Goal: Task Accomplishment & Management: Manage account settings

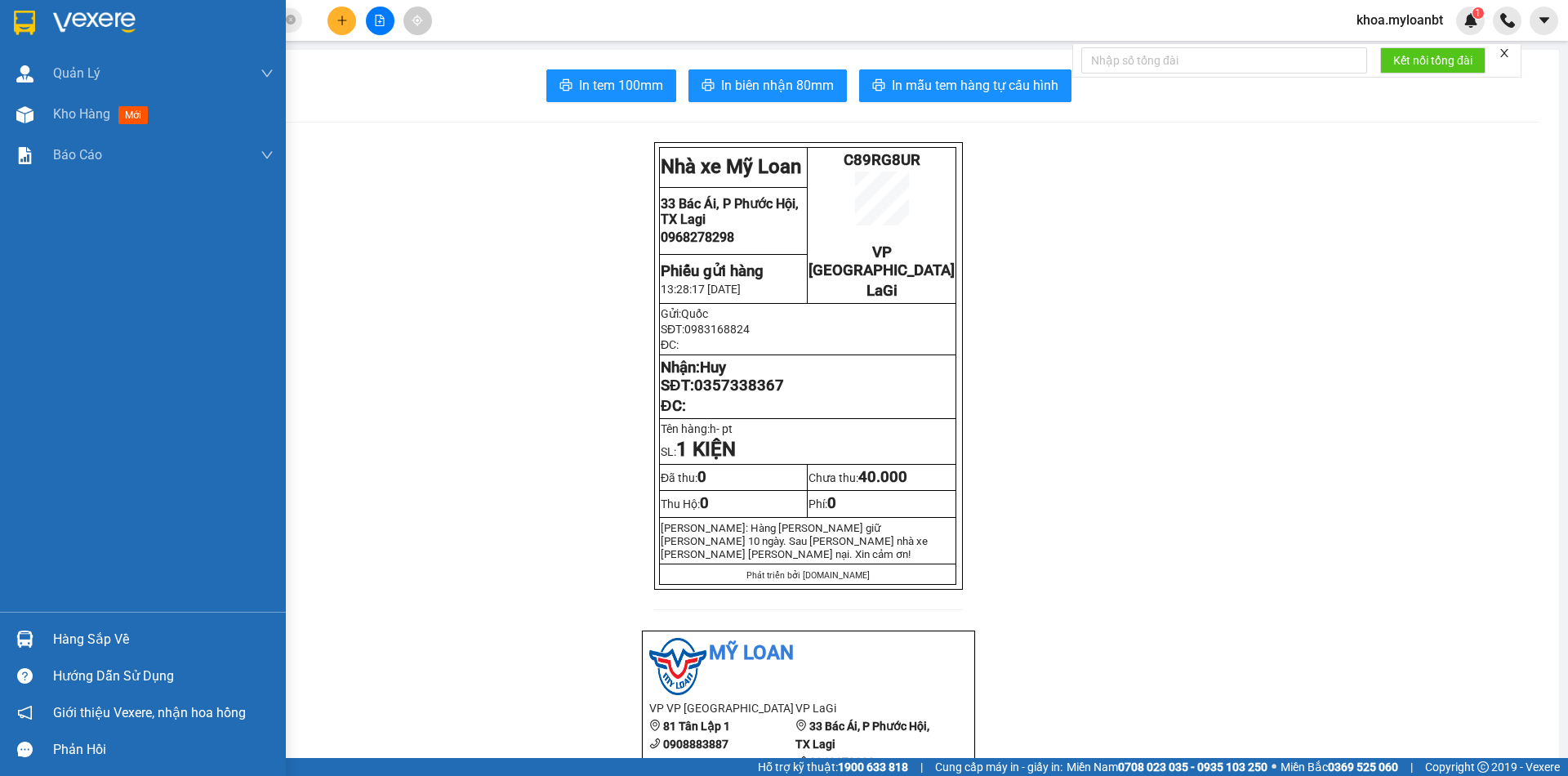
click at [21, 641] on img at bounding box center [24, 639] width 17 height 17
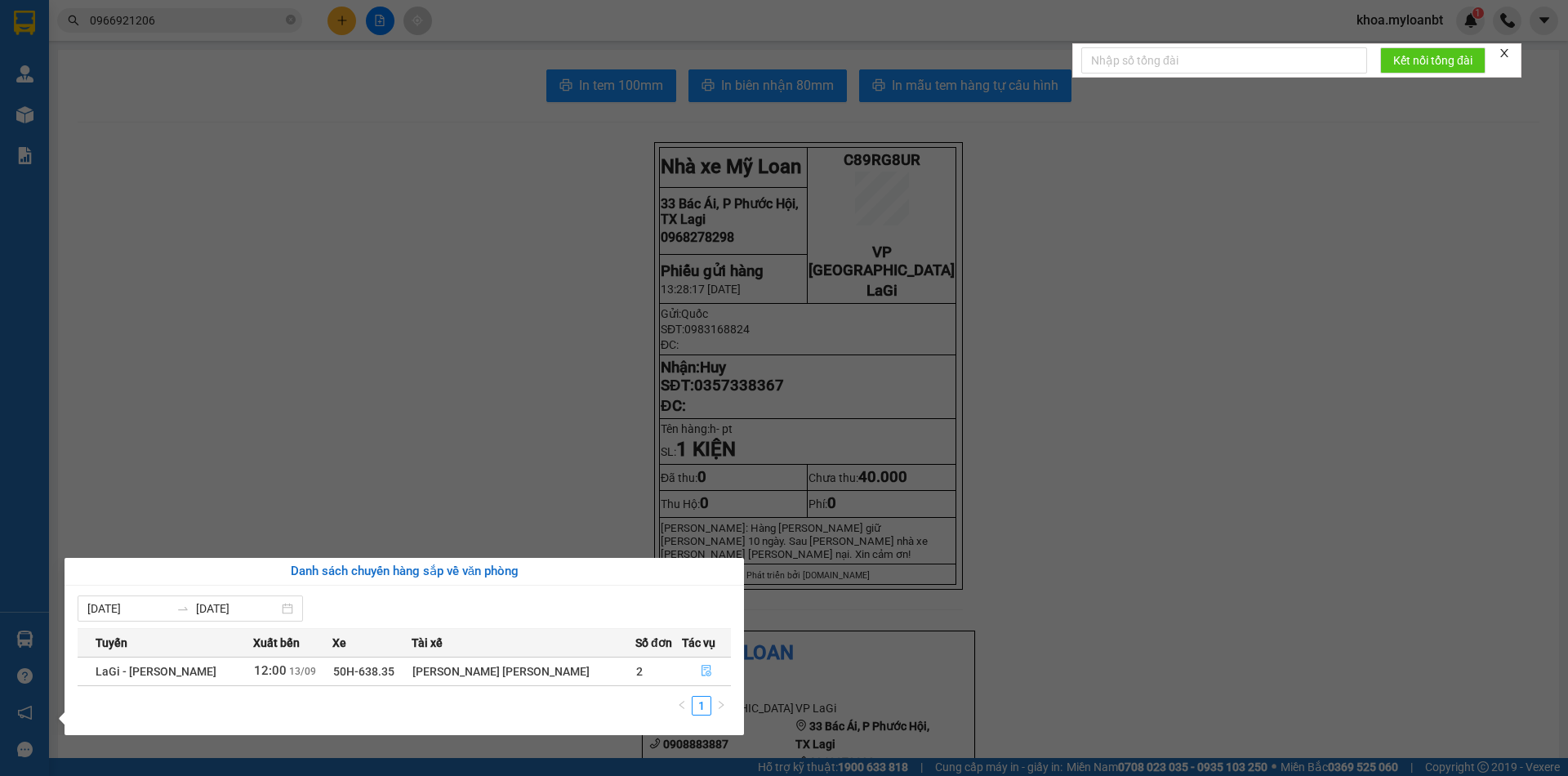
click at [701, 670] on icon "file-done" at bounding box center [706, 671] width 11 height 11
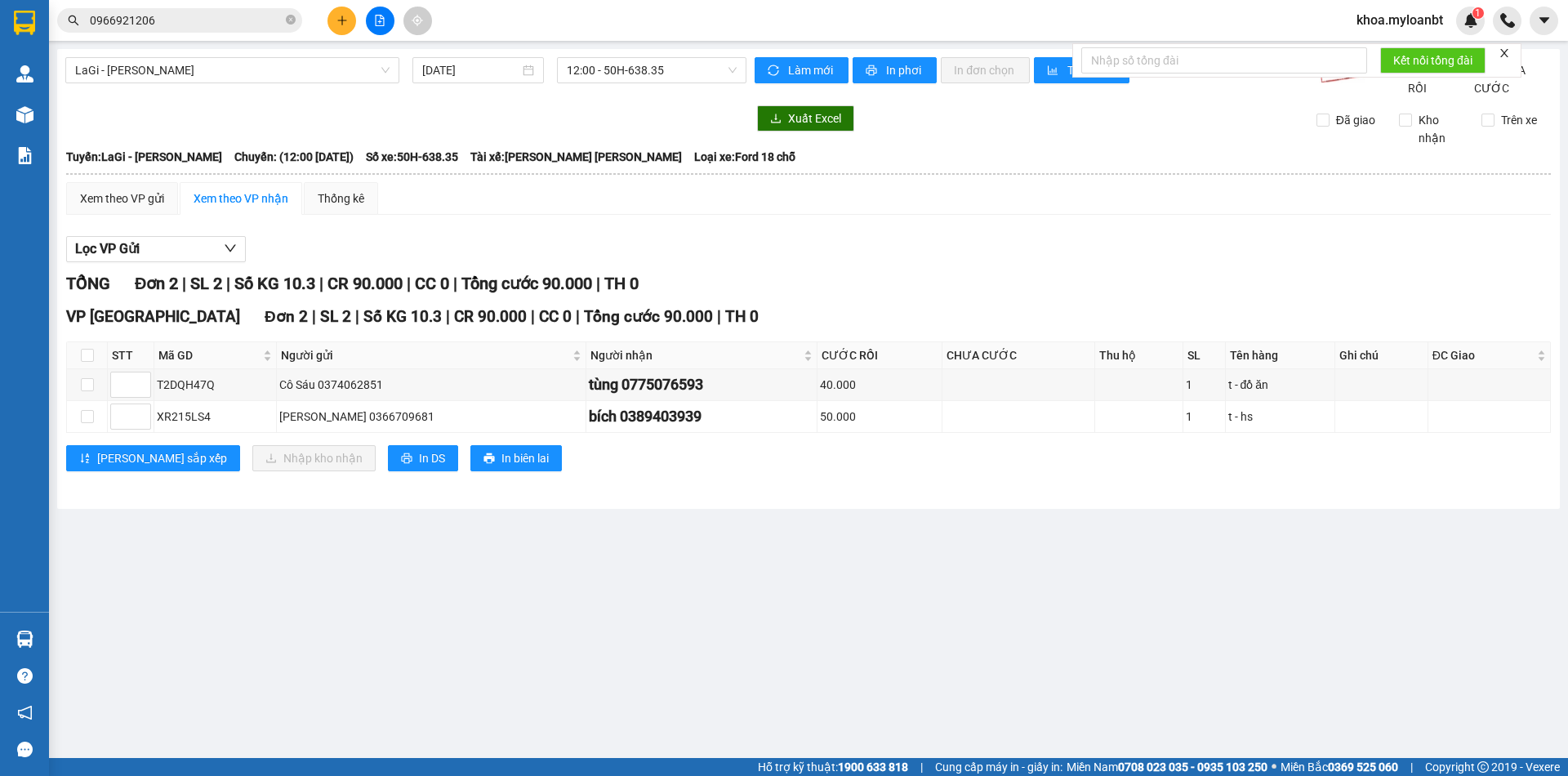
click at [93, 369] on th at bounding box center [87, 355] width 41 height 27
click at [87, 362] on input "checkbox" at bounding box center [87, 355] width 13 height 13
checkbox input "true"
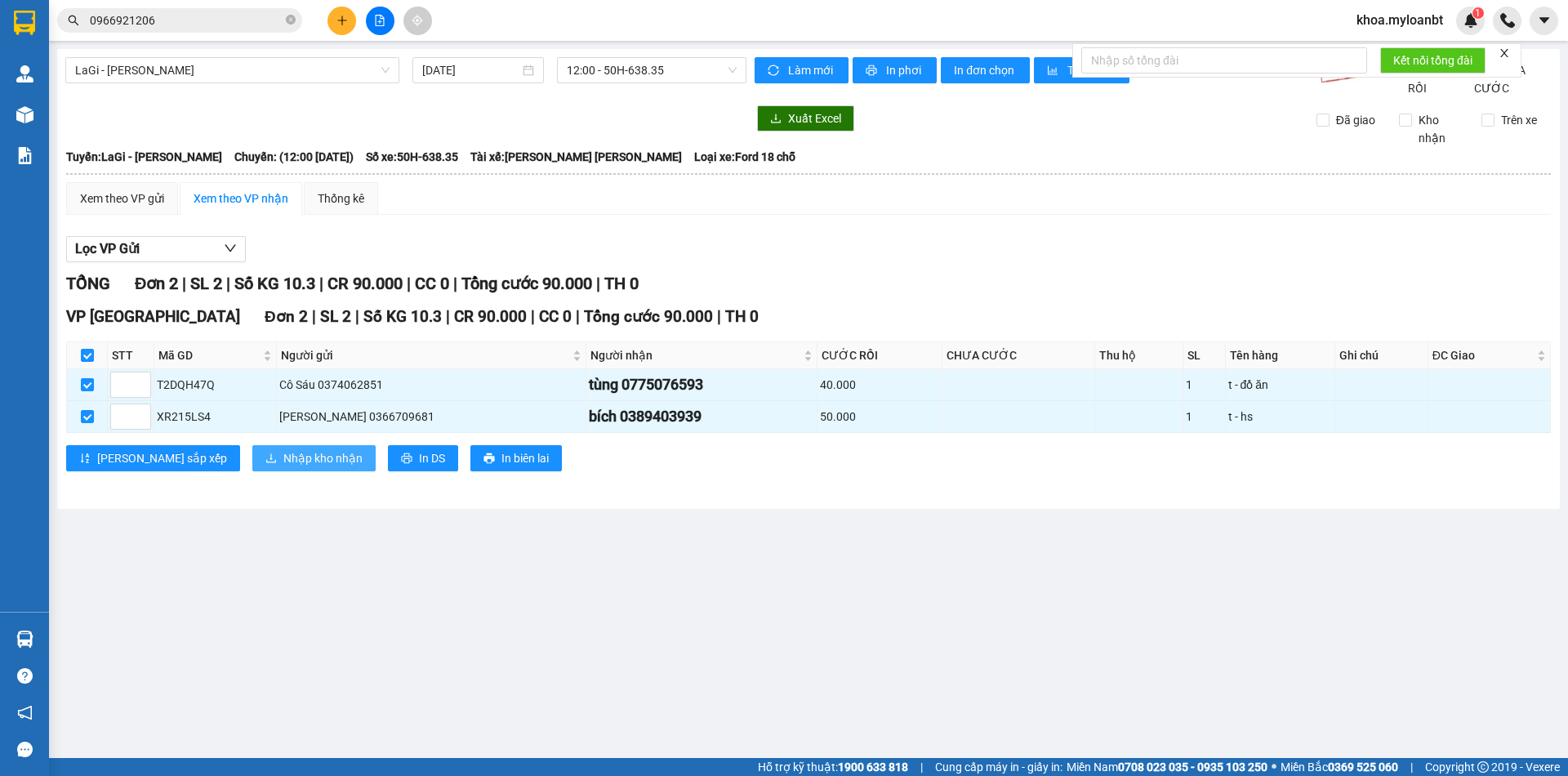
click at [283, 468] on span "Nhập kho nhận" at bounding box center [323, 459] width 80 height 18
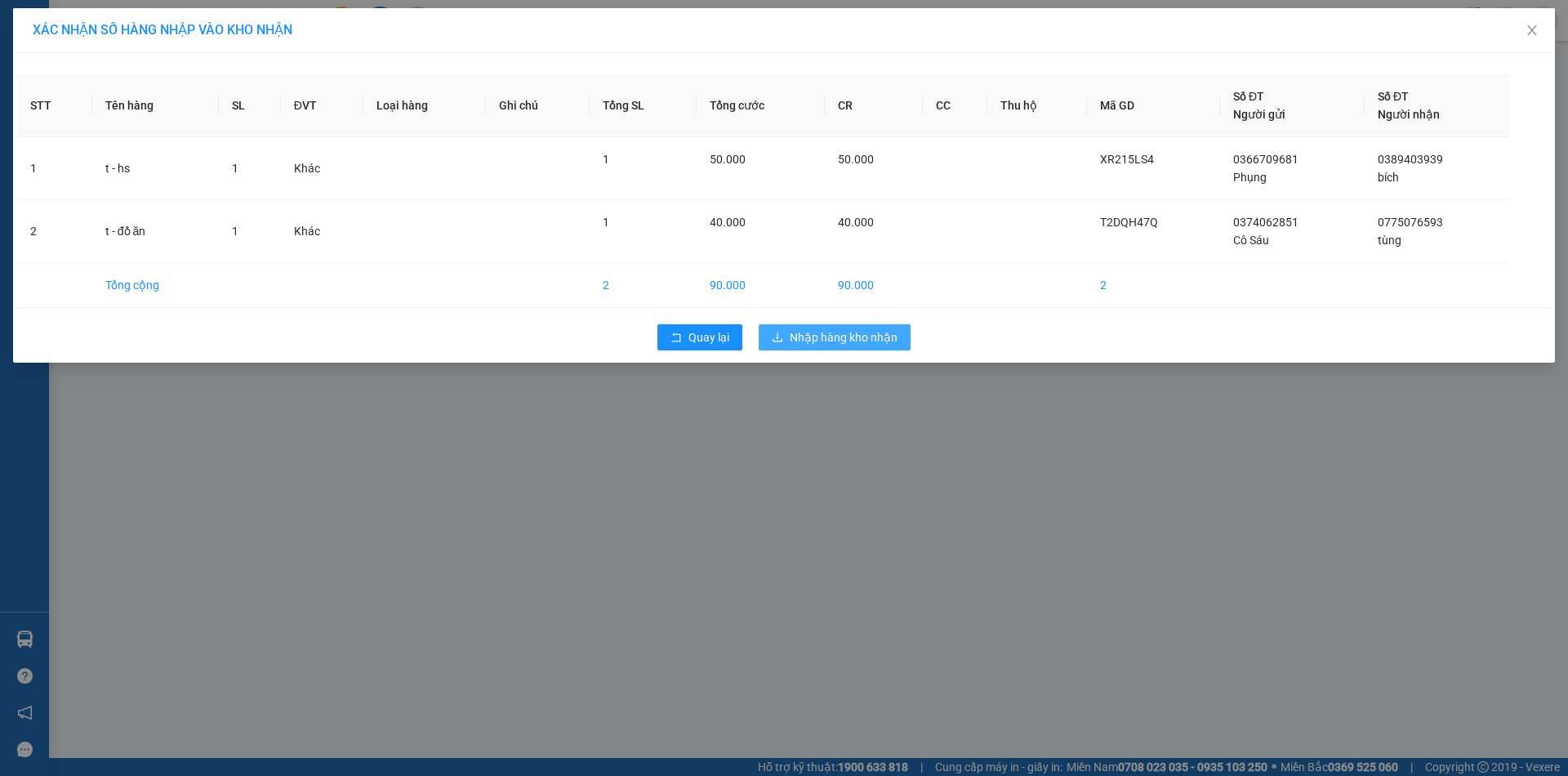
click at [801, 340] on span "Nhập hàng kho nhận" at bounding box center [843, 337] width 107 height 18
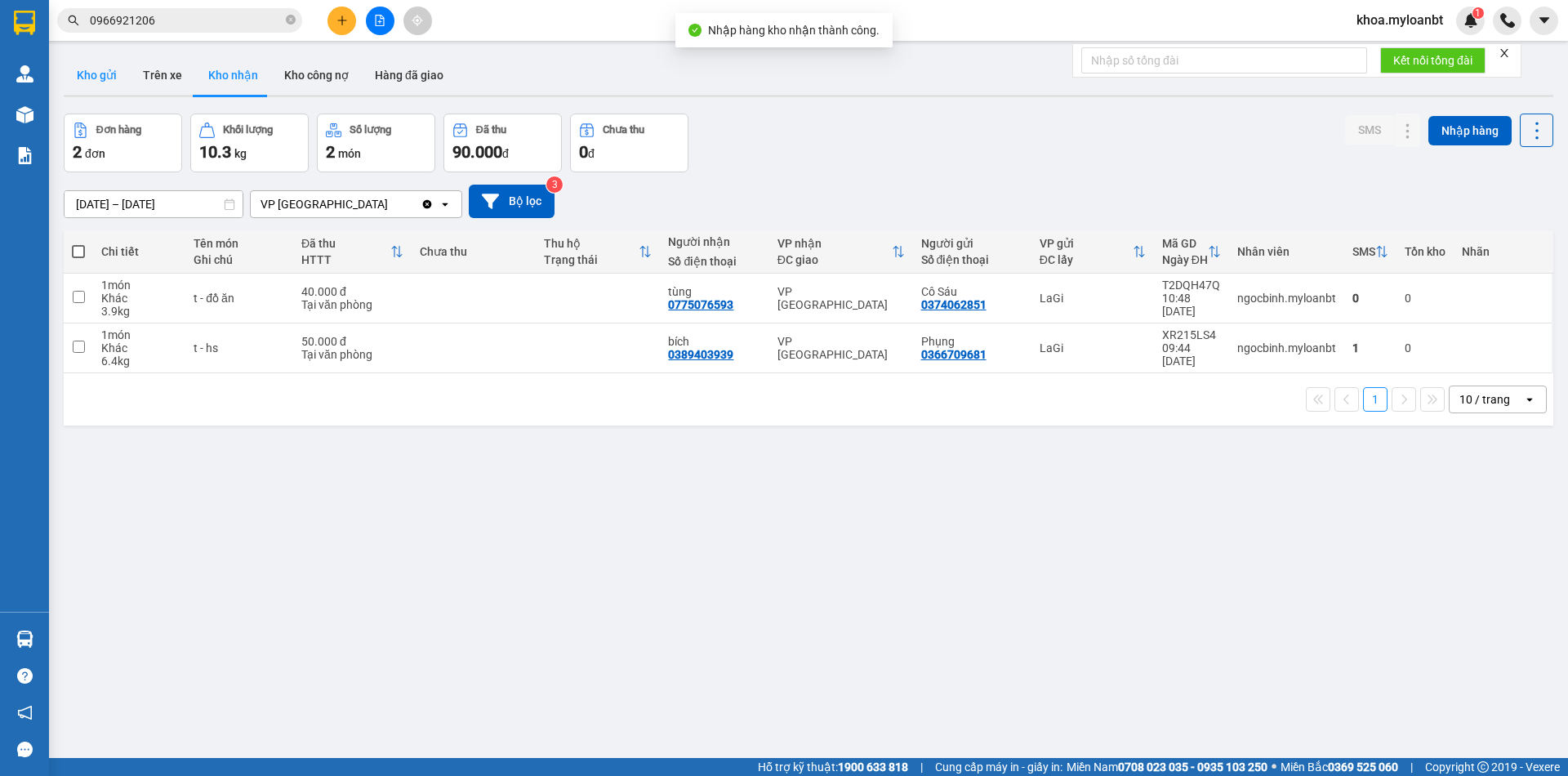
click at [116, 88] on button "Kho gửi" at bounding box center [96, 75] width 67 height 39
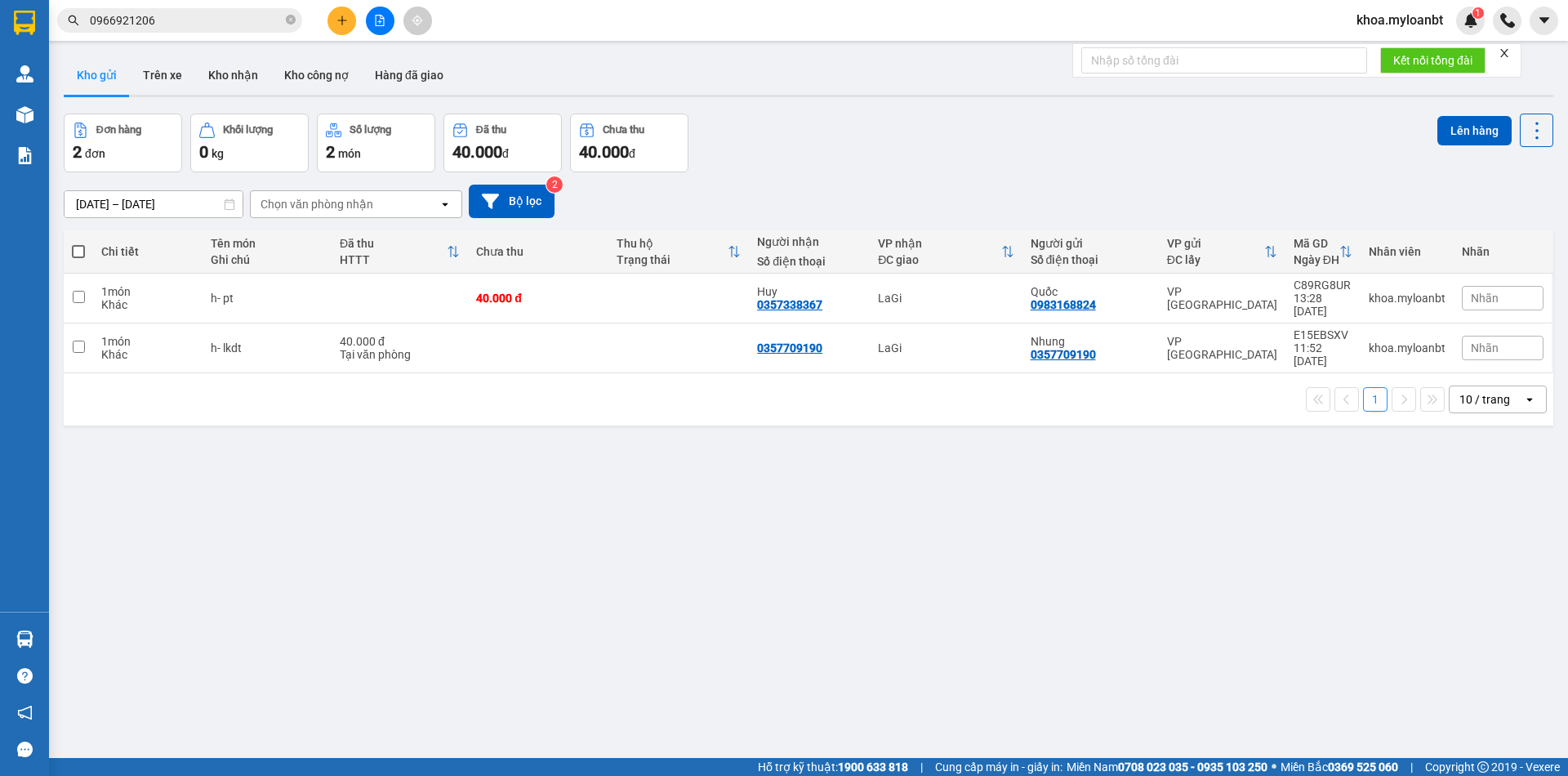
click at [248, 15] on input "0966921206" at bounding box center [186, 20] width 193 height 18
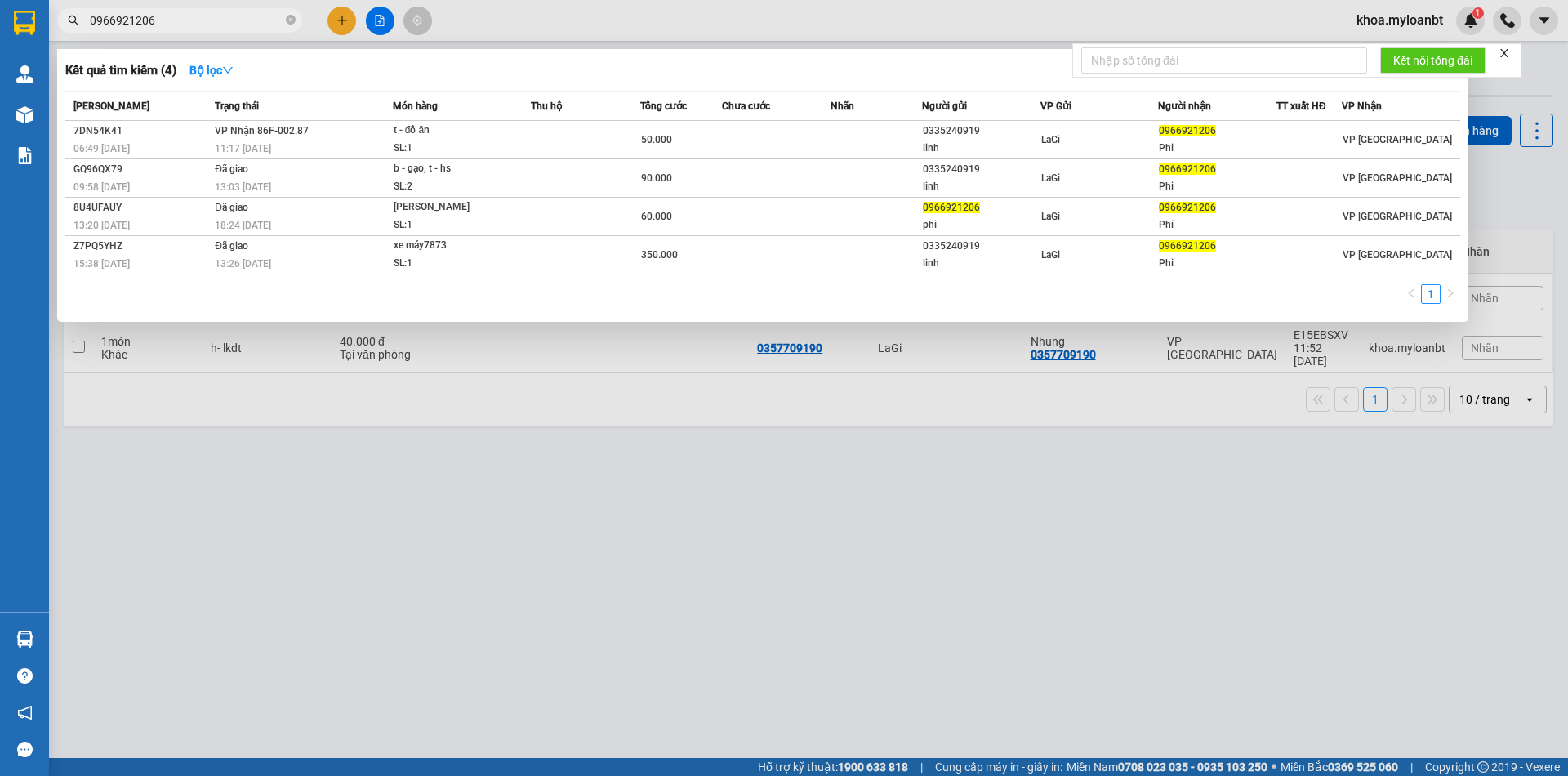
click at [248, 15] on input "0966921206" at bounding box center [186, 20] width 193 height 18
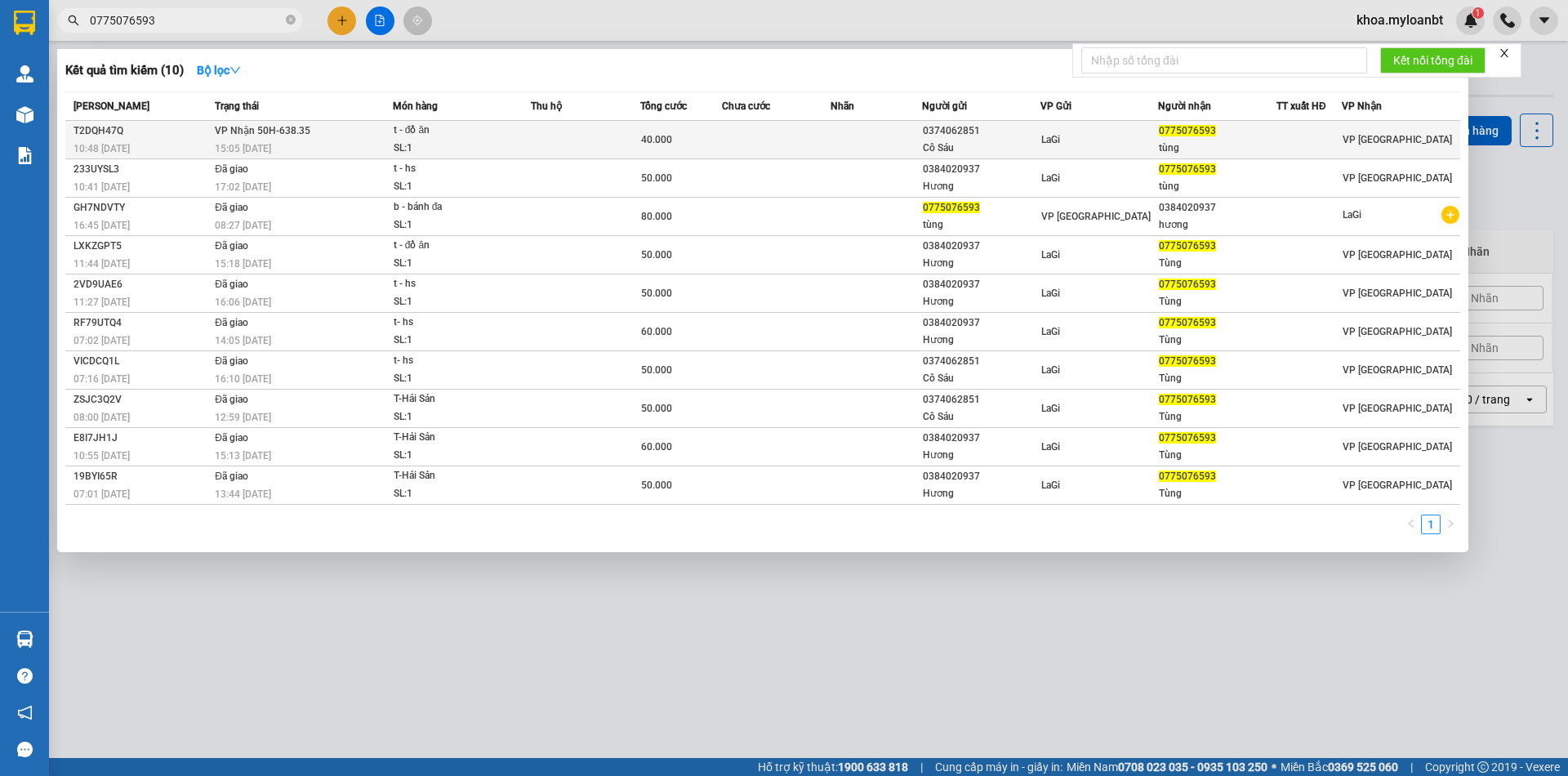
type input "0775076593"
click at [1213, 135] on span "0775076593" at bounding box center [1186, 130] width 57 height 11
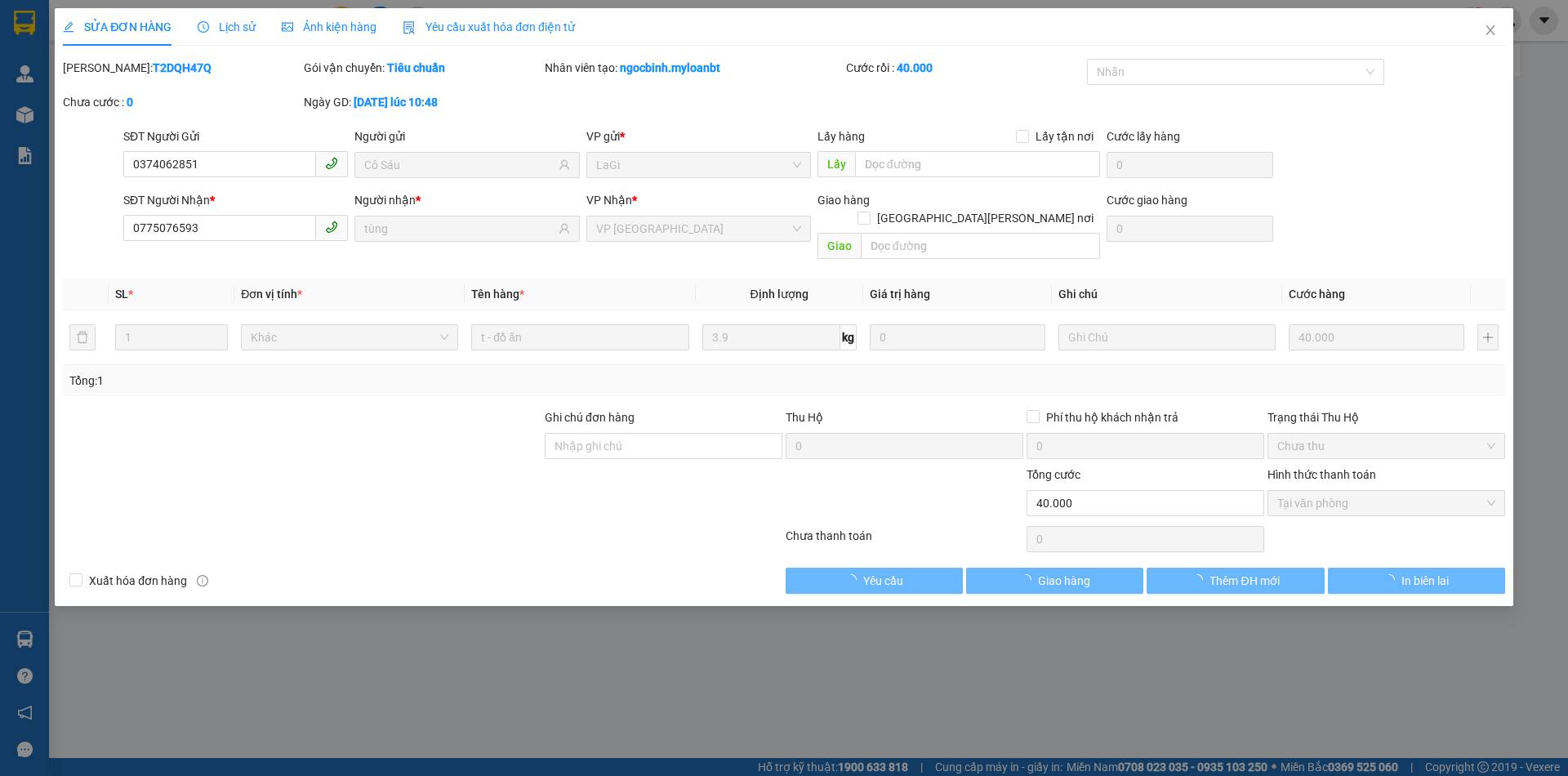
type input "0374062851"
type input "Cô Sáu"
type input "0775076593"
type input "tùng"
type input "40.000"
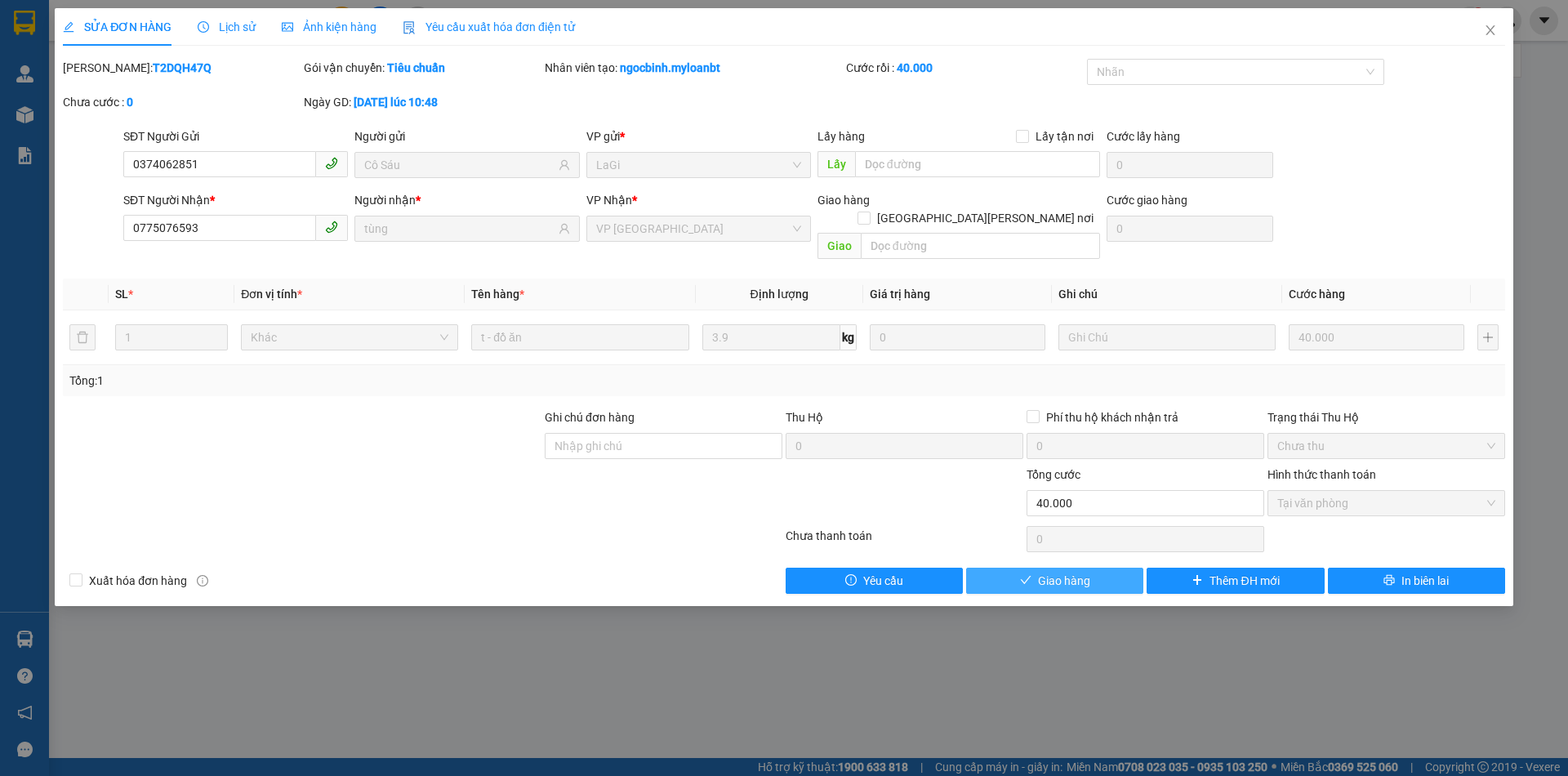
click at [1104, 568] on button "Giao hàng" at bounding box center [1055, 581] width 177 height 26
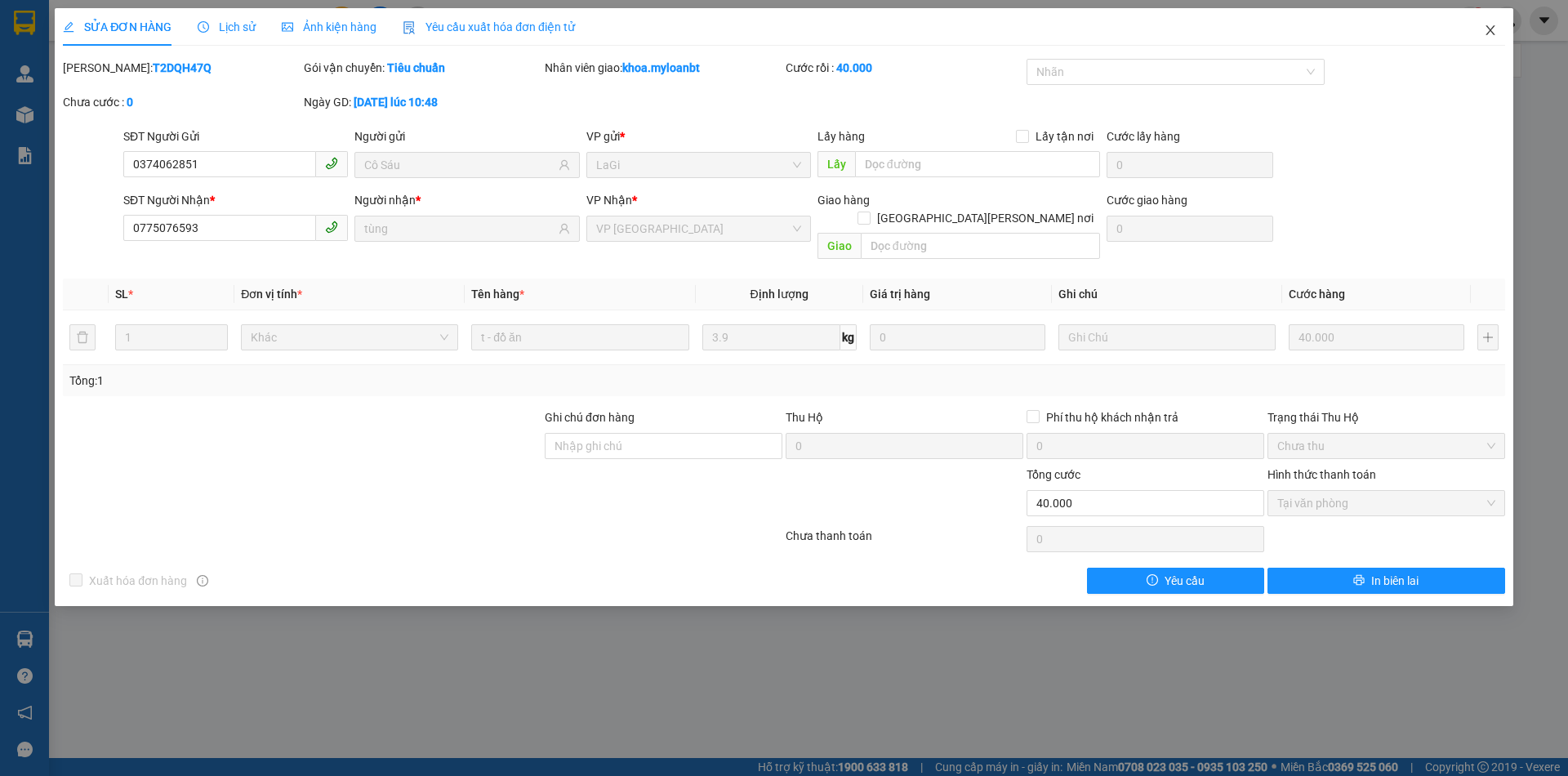
click at [1471, 45] on span "Close" at bounding box center [1490, 31] width 46 height 46
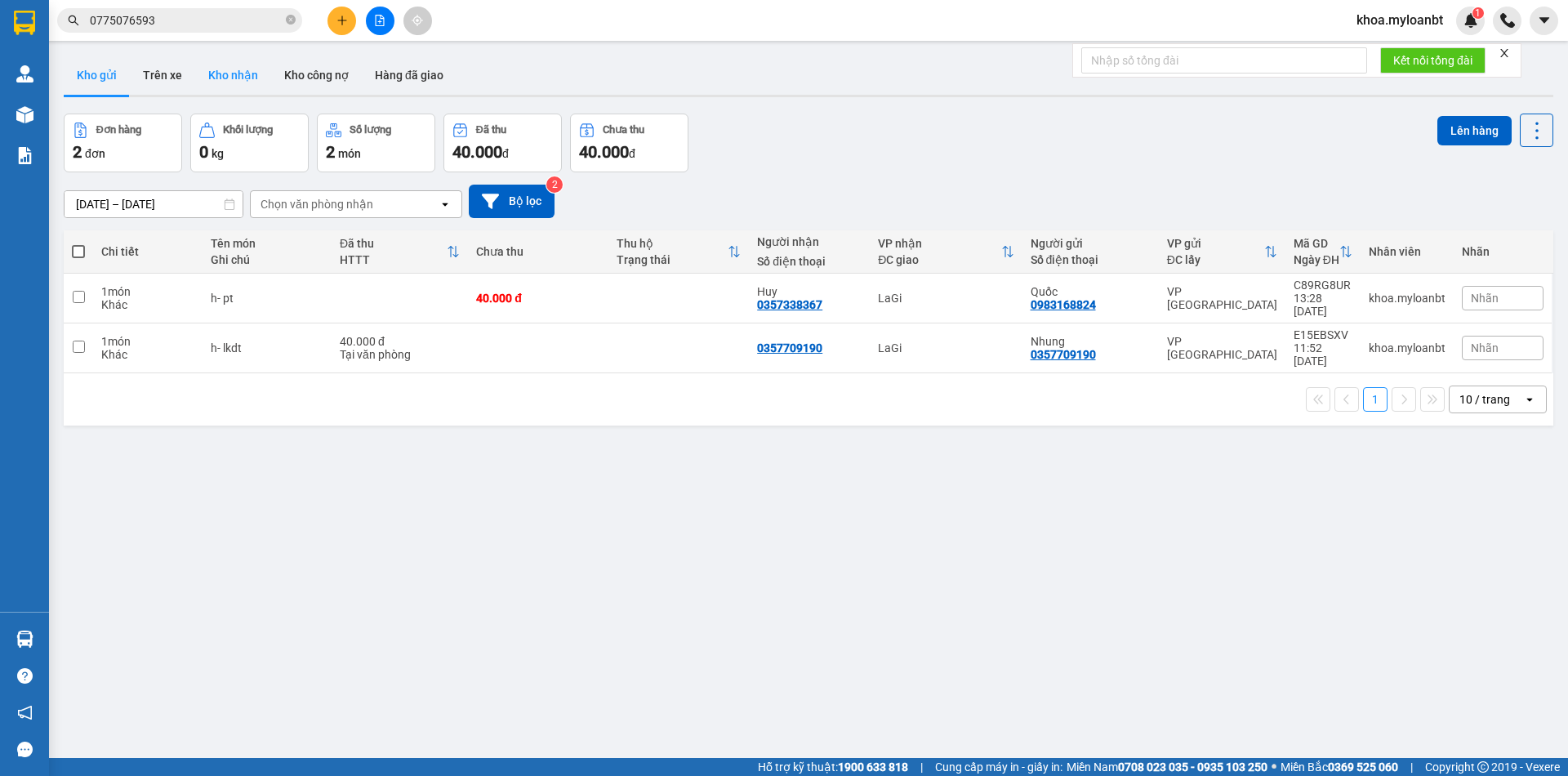
click at [249, 85] on button "Kho nhận" at bounding box center [233, 75] width 76 height 39
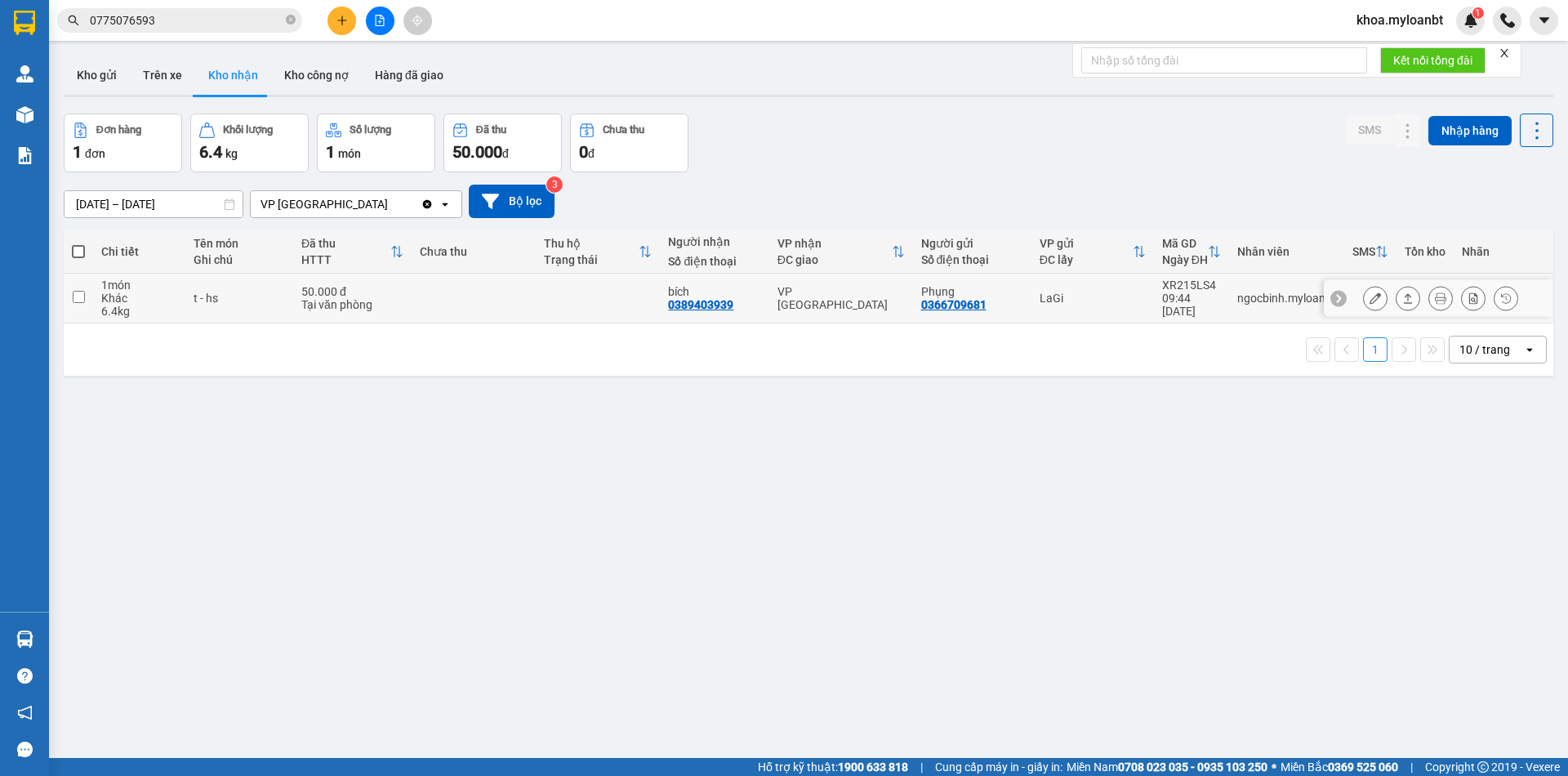
click at [412, 287] on td at bounding box center [473, 298] width 124 height 50
checkbox input "true"
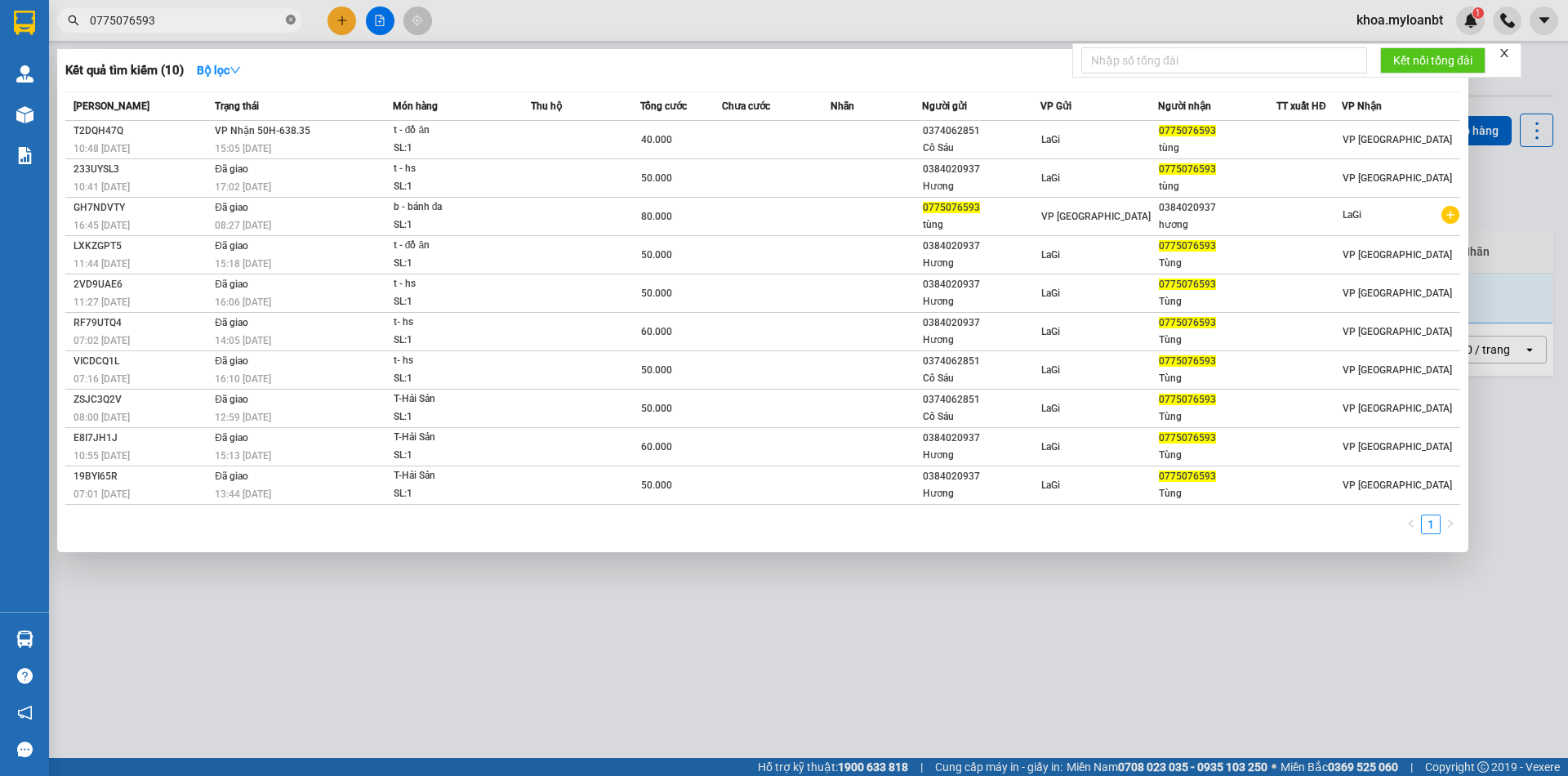
click at [289, 21] on icon "close-circle" at bounding box center [290, 20] width 10 height 10
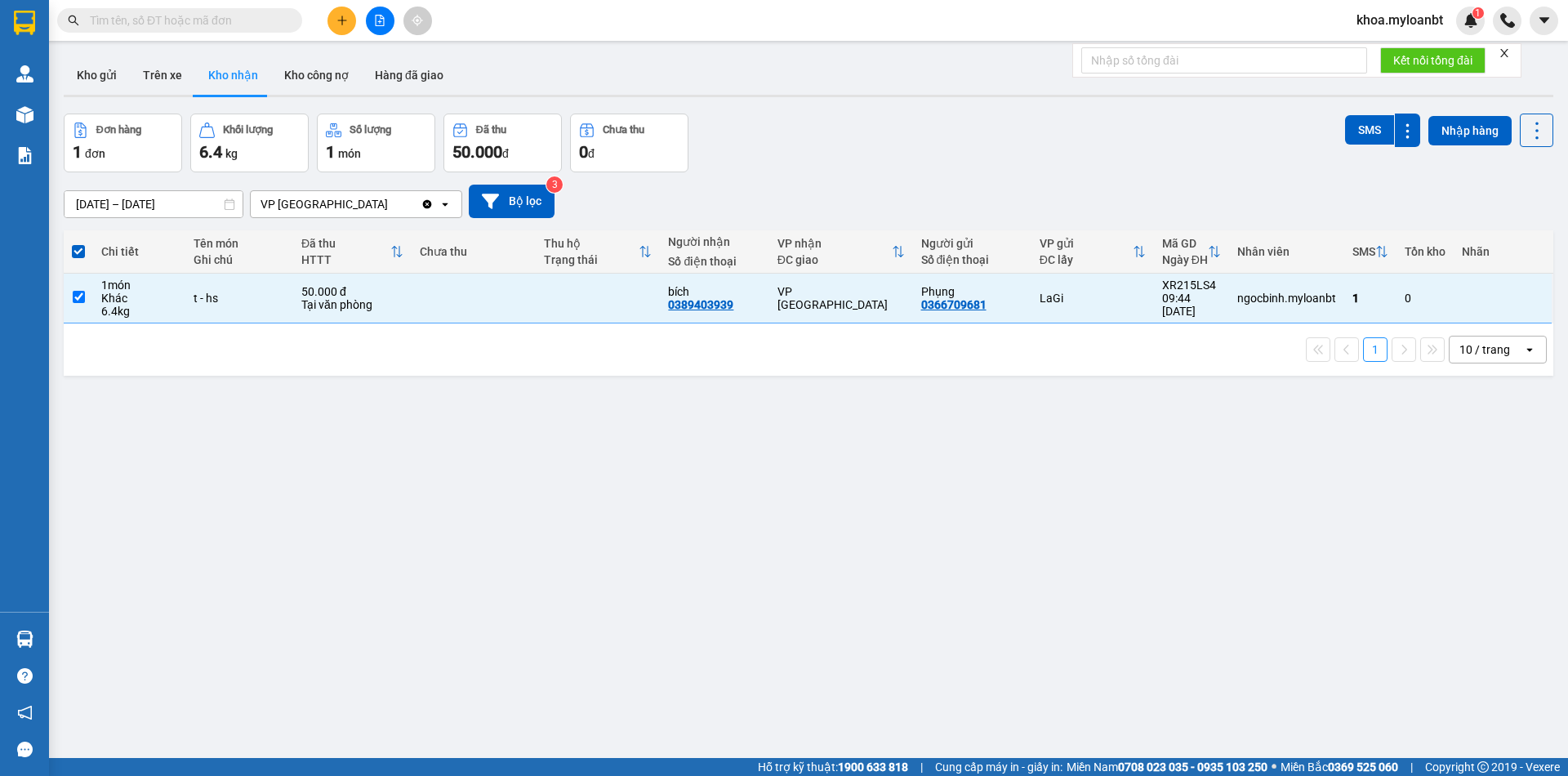
click at [277, 23] on input "text" at bounding box center [186, 20] width 193 height 18
click at [1402, 293] on icon at bounding box center [1407, 297] width 11 height 11
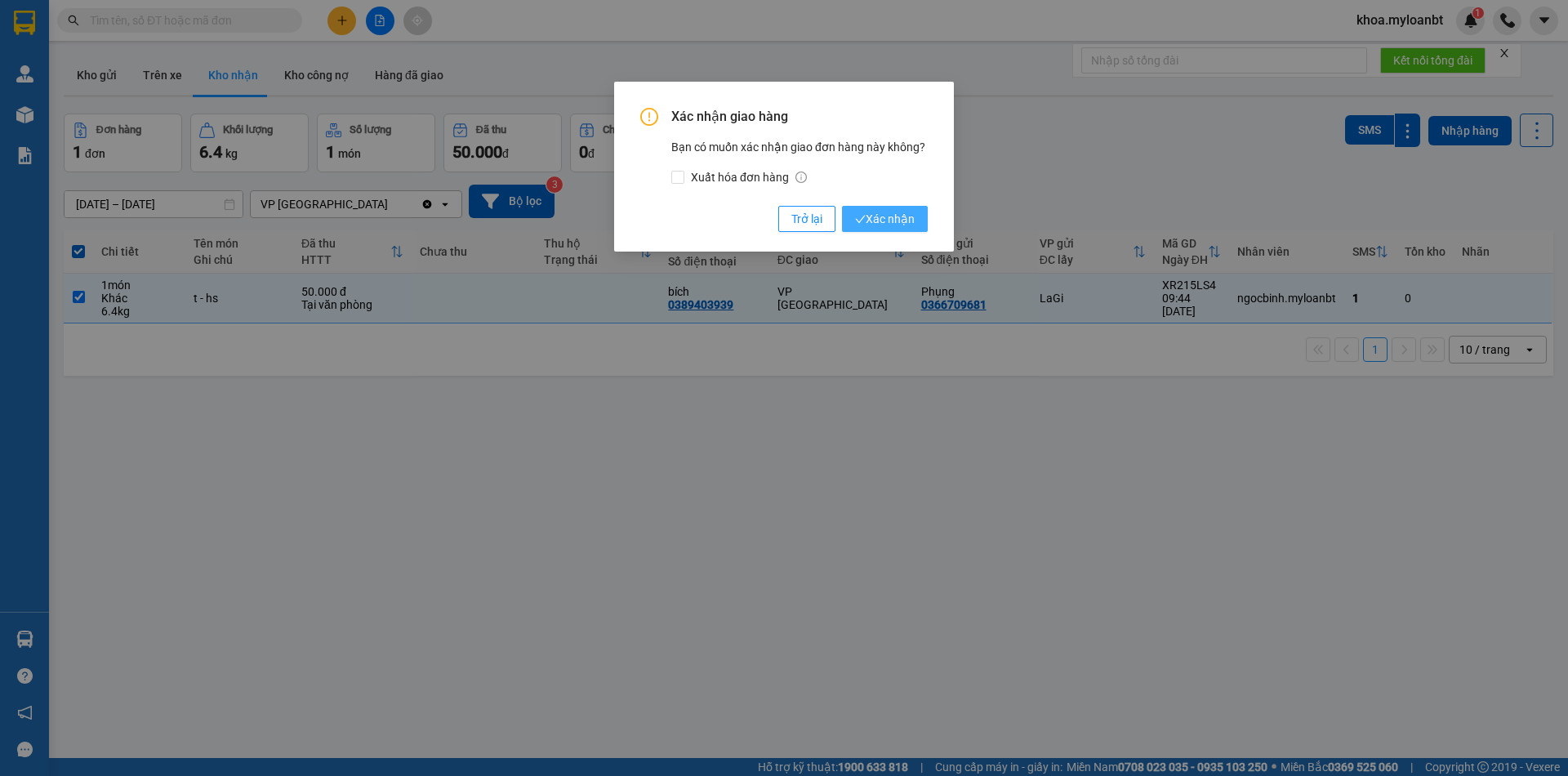
click at [884, 210] on span "Xác nhận" at bounding box center [885, 219] width 60 height 18
